Goal: Use online tool/utility

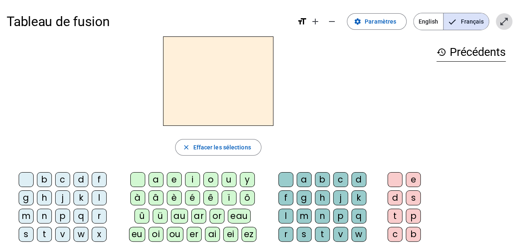
click at [502, 23] on mat-icon "open_in_full" at bounding box center [504, 22] width 10 height 10
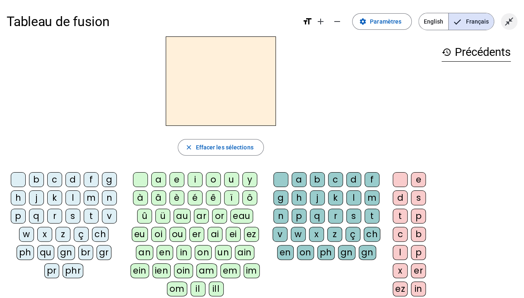
click at [507, 25] on mat-icon "close_fullscreen" at bounding box center [510, 22] width 10 height 10
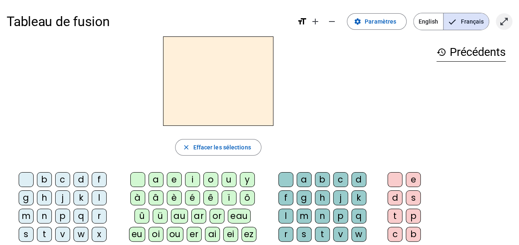
click at [509, 27] on span "Entrer en plein écran" at bounding box center [504, 22] width 20 height 20
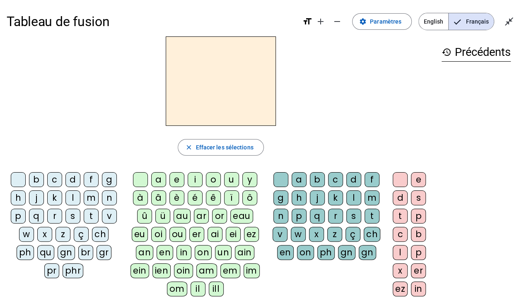
click at [314, 117] on div at bounding box center [221, 81] width 429 height 90
click at [272, 122] on h2 at bounding box center [221, 81] width 110 height 90
click at [89, 177] on div "f" at bounding box center [91, 179] width 15 height 15
click at [156, 179] on div "a" at bounding box center [158, 179] width 15 height 15
click at [176, 178] on div "e" at bounding box center [177, 179] width 15 height 15
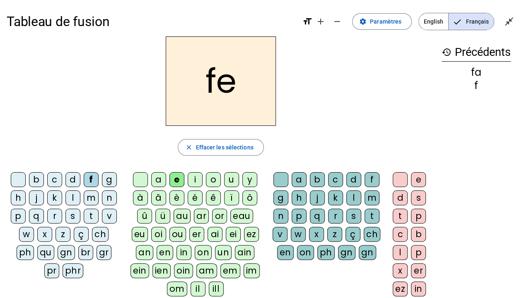
click at [190, 177] on div "i" at bounding box center [195, 179] width 15 height 15
click at [326, 24] on mat-icon "add" at bounding box center [321, 22] width 10 height 10
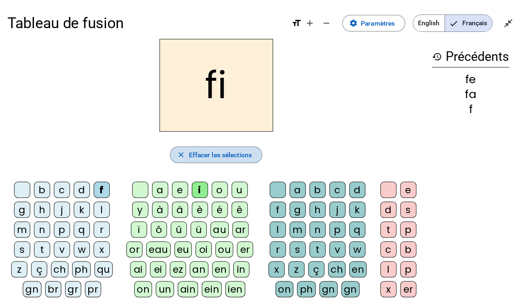
click at [221, 153] on span "Effacer les sélections" at bounding box center [220, 155] width 63 height 11
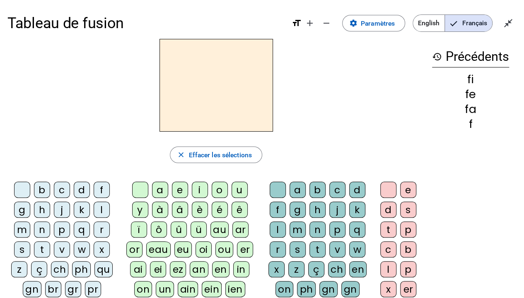
click at [437, 58] on mat-icon "history" at bounding box center [437, 57] width 10 height 10
click at [506, 19] on mat-icon "close_fullscreen" at bounding box center [509, 23] width 10 height 10
